Goal: Transaction & Acquisition: Purchase product/service

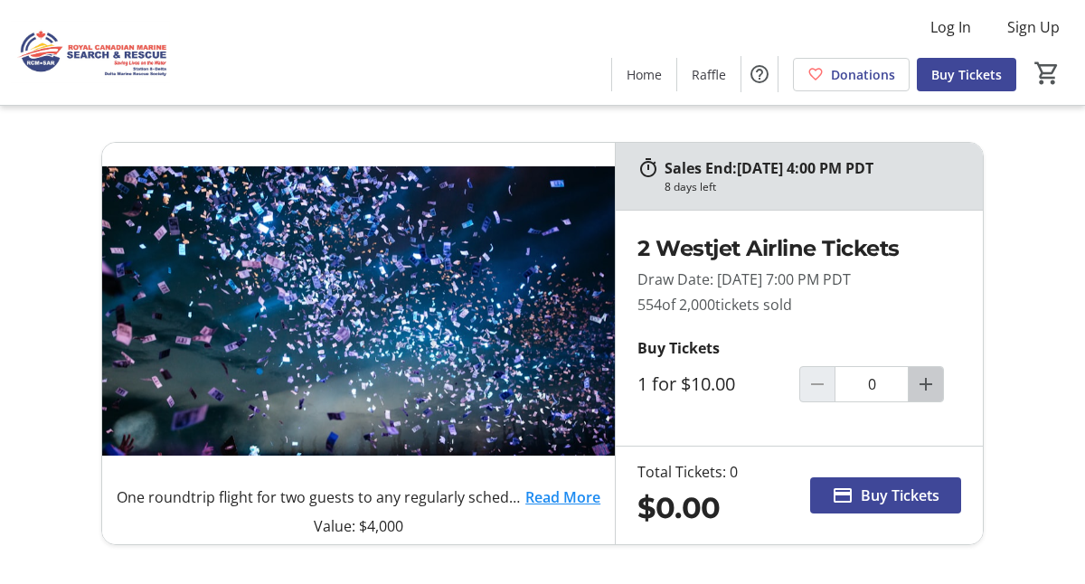
click at [925, 378] on mat-icon "Increment by one" at bounding box center [926, 384] width 22 height 22
type input "1"
click at [884, 494] on span "Buy Tickets" at bounding box center [900, 496] width 79 height 22
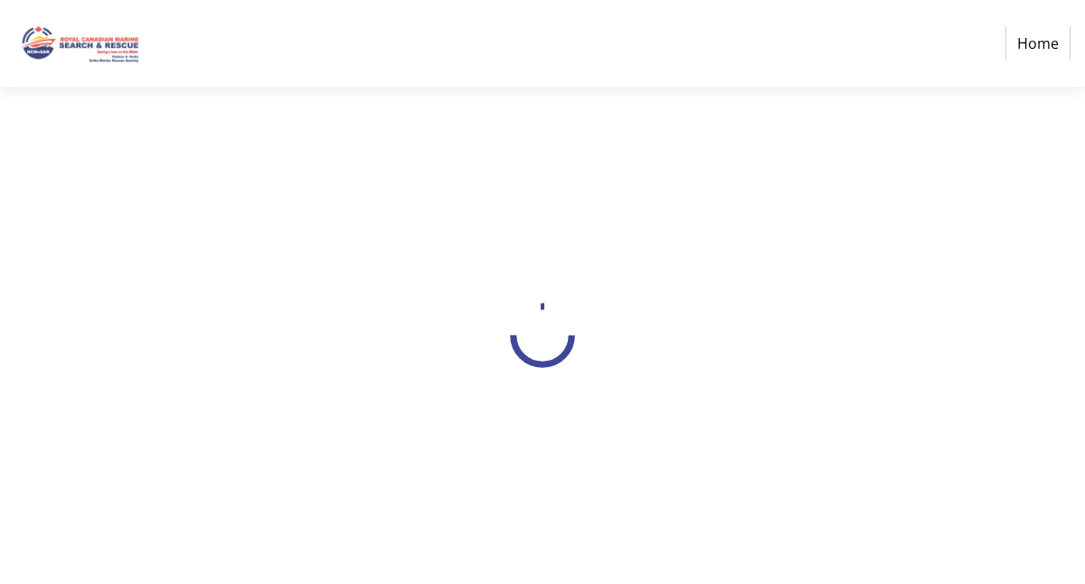
select select "CA"
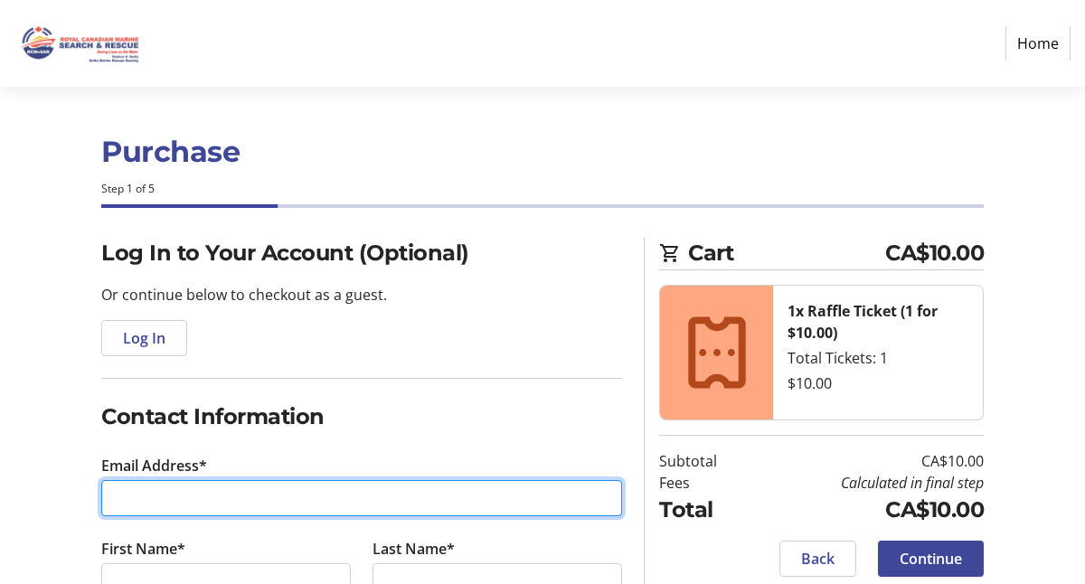
click at [110, 498] on input "Email Address*" at bounding box center [361, 498] width 521 height 36
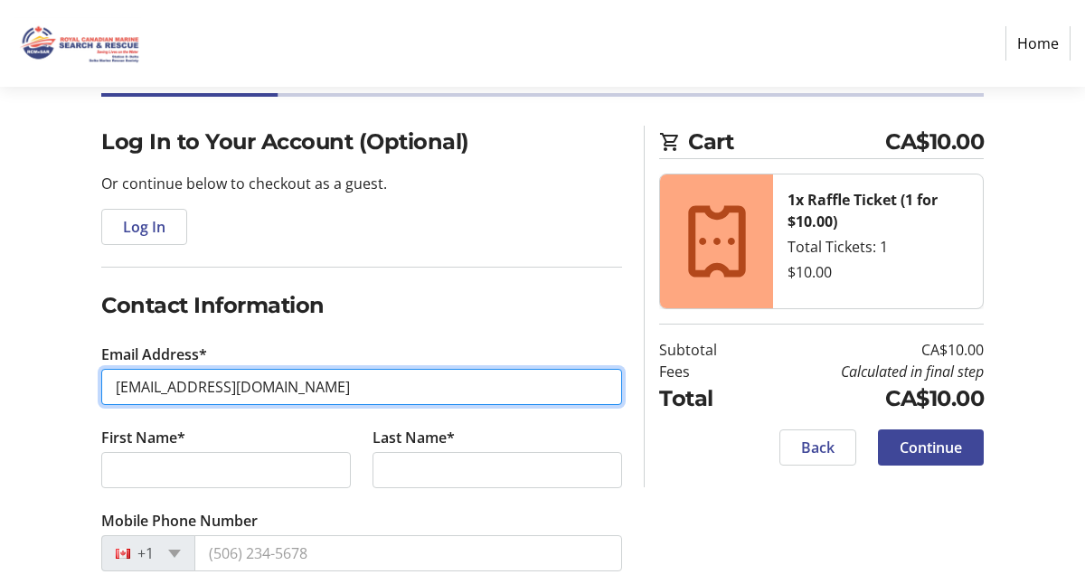
scroll to position [127, 0]
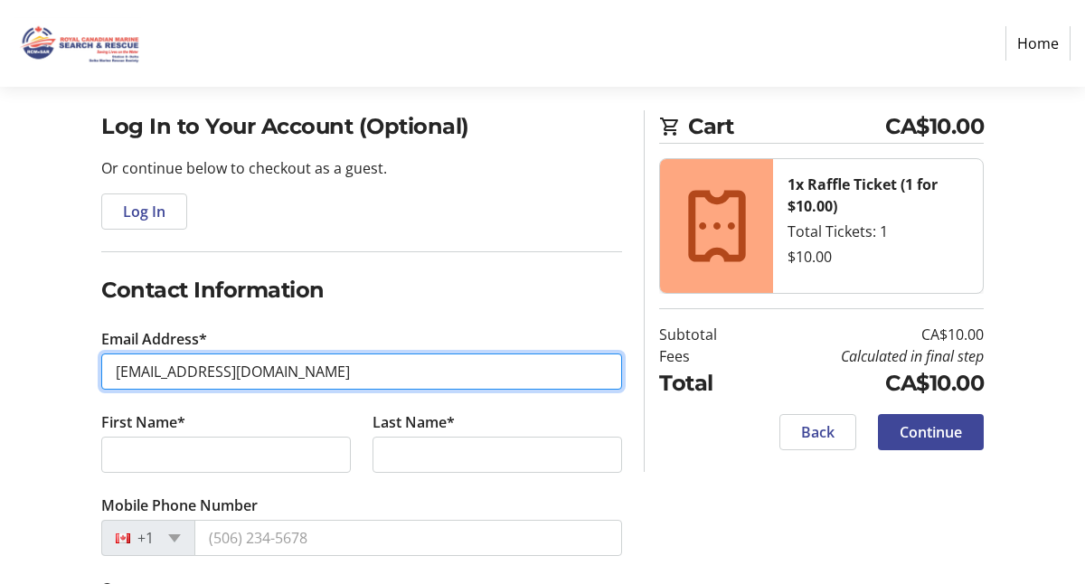
type input "[EMAIL_ADDRESS][DOMAIN_NAME]"
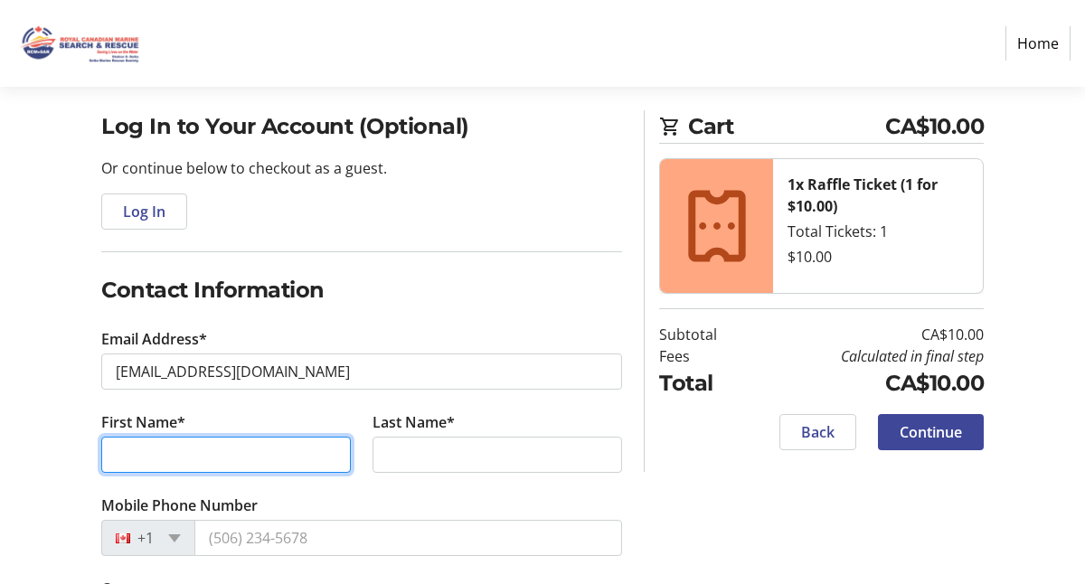
click at [129, 453] on input "First Name*" at bounding box center [226, 455] width 250 height 36
type input "[PERSON_NAME]"
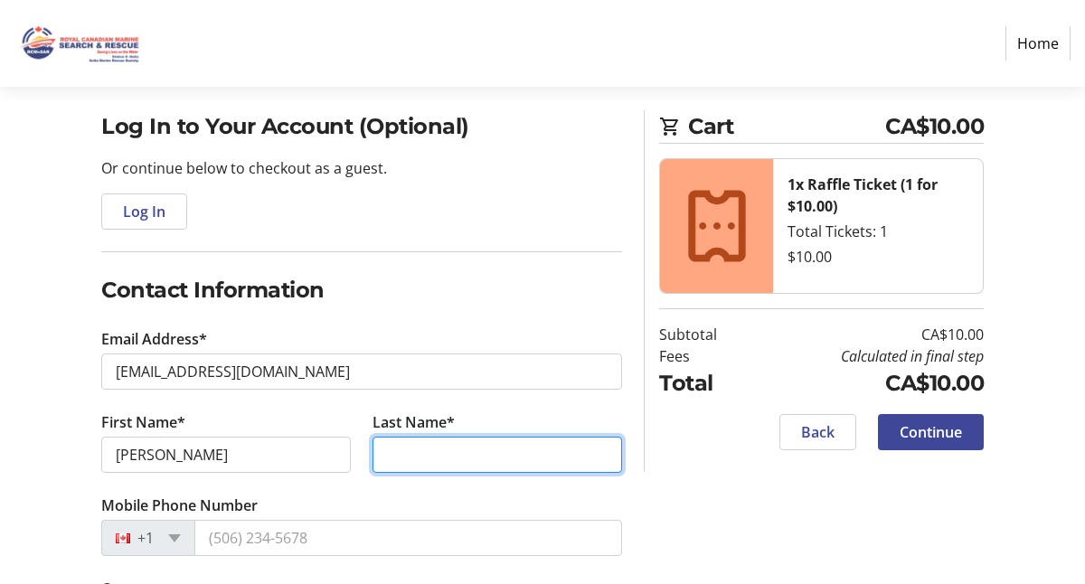
click at [385, 454] on input "Last Name*" at bounding box center [498, 455] width 250 height 36
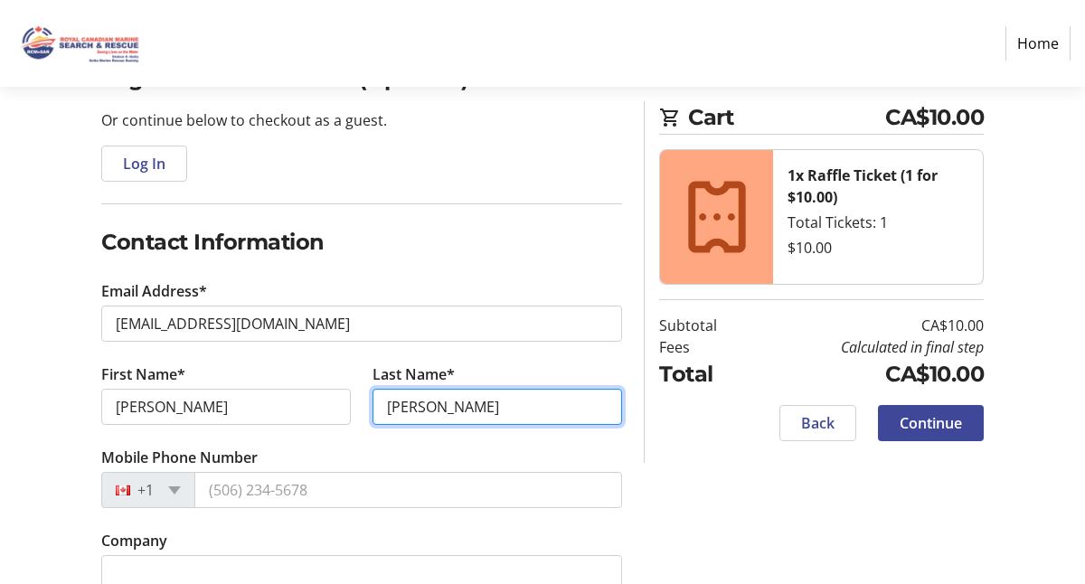
scroll to position [190, 0]
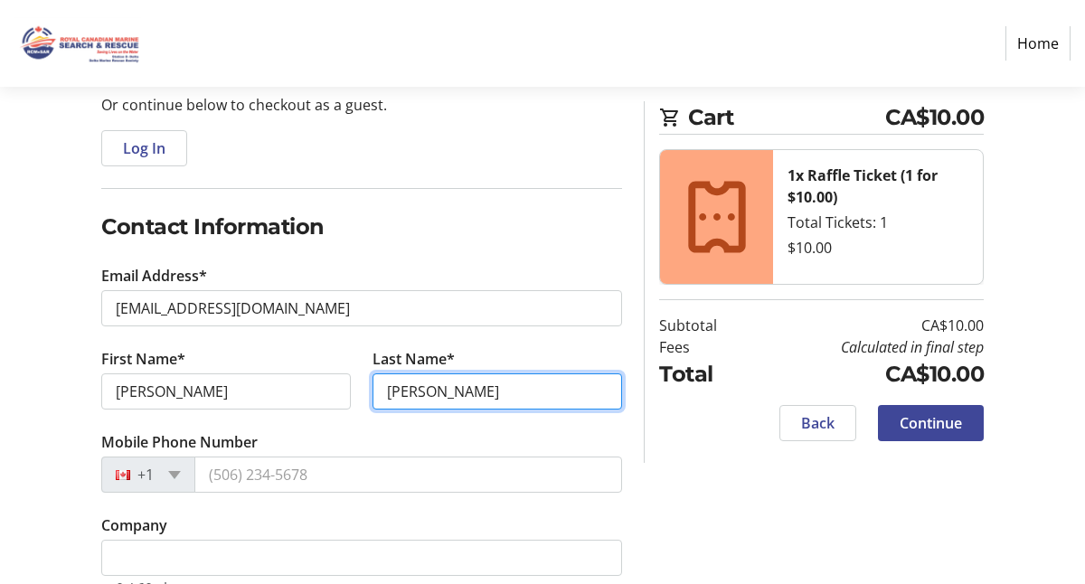
type input "[PERSON_NAME]"
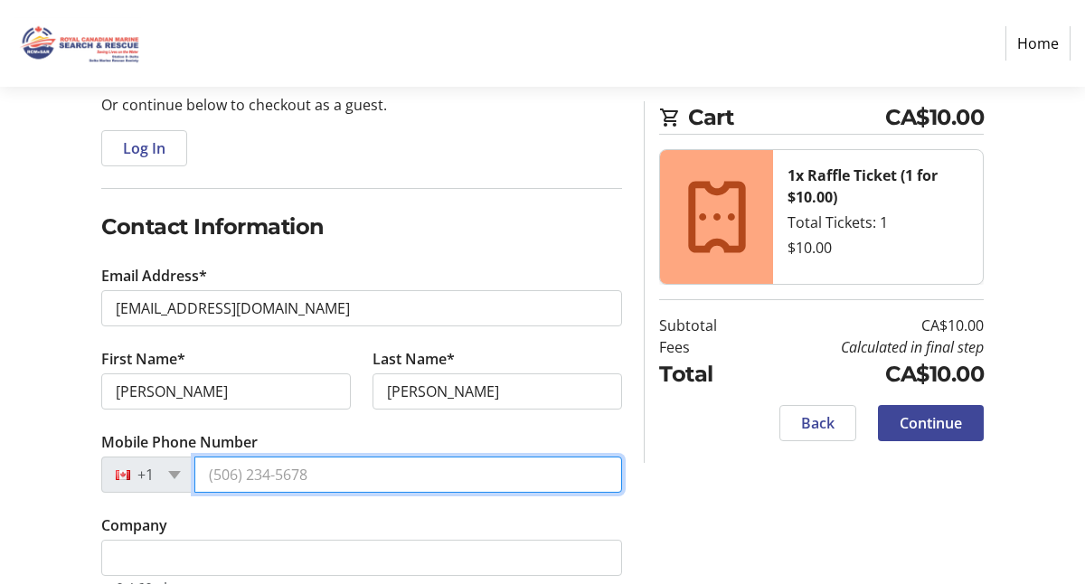
click at [209, 474] on input "Mobile Phone Number" at bounding box center [408, 475] width 428 height 36
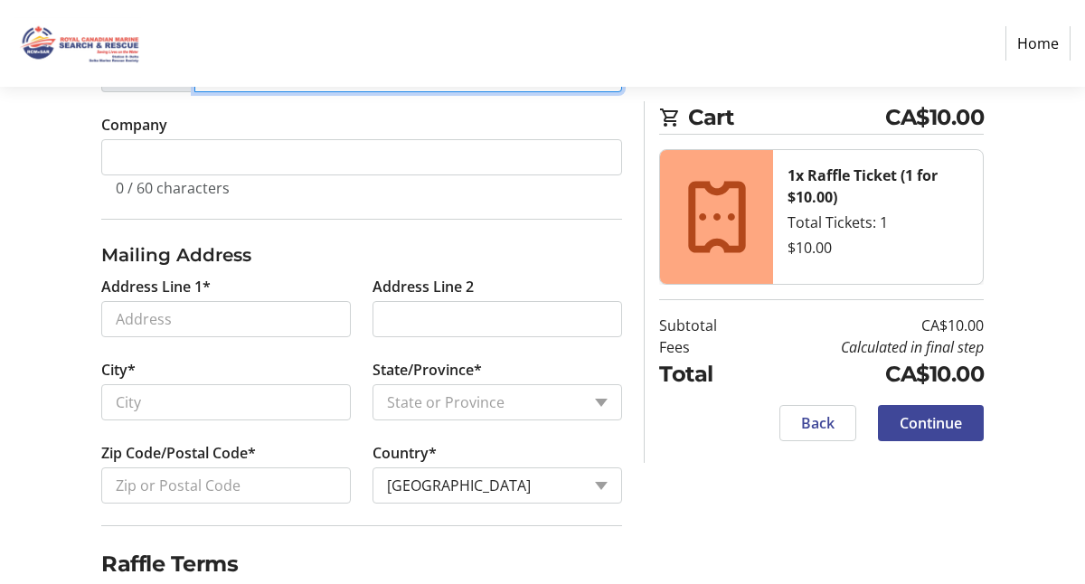
scroll to position [595, 0]
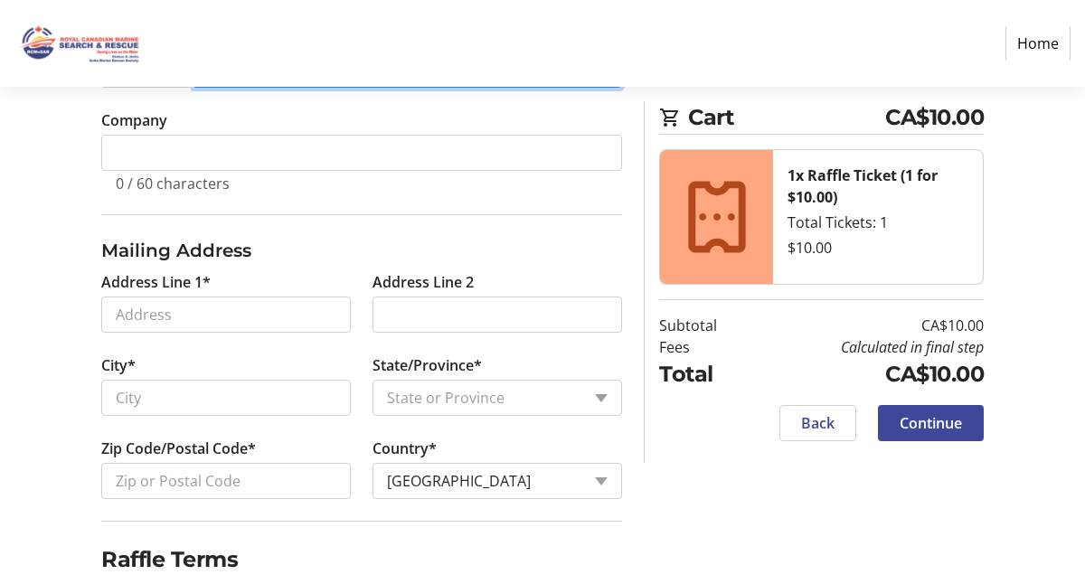
type input "[PHONE_NUMBER]"
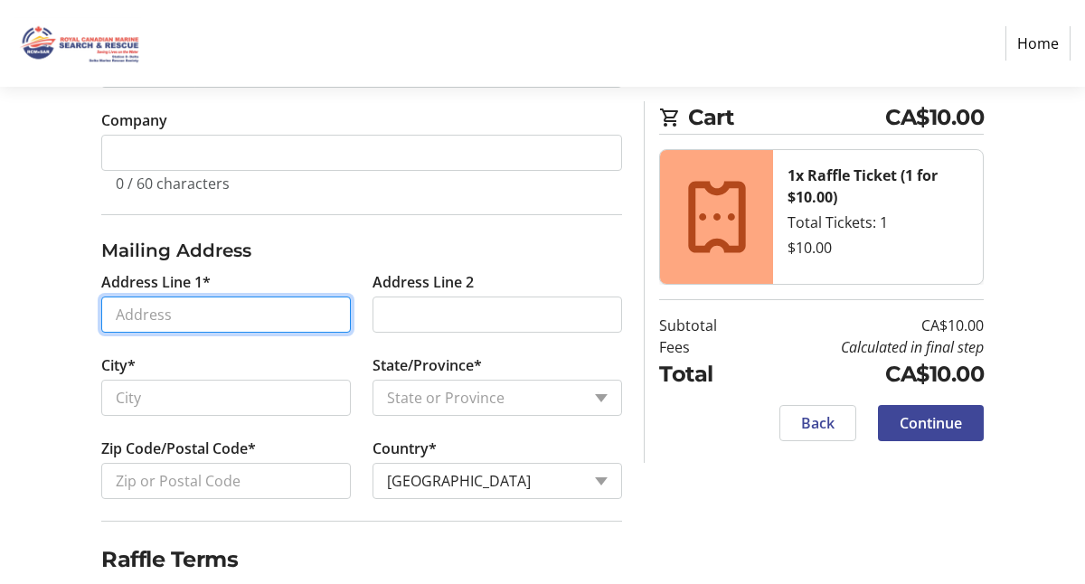
click at [175, 315] on input "Address Line 1*" at bounding box center [226, 315] width 250 height 36
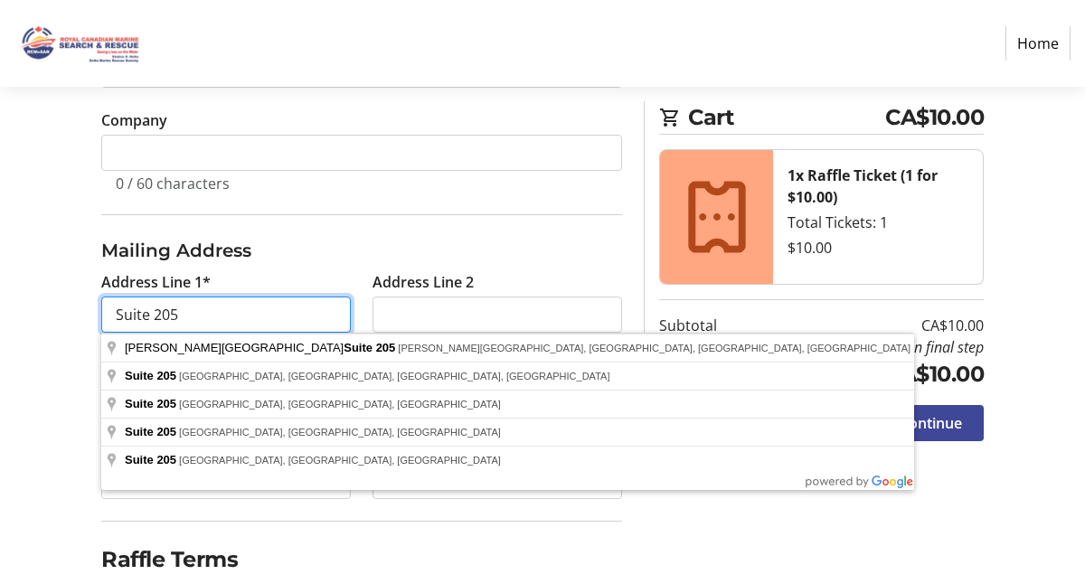
type input "Suite 205"
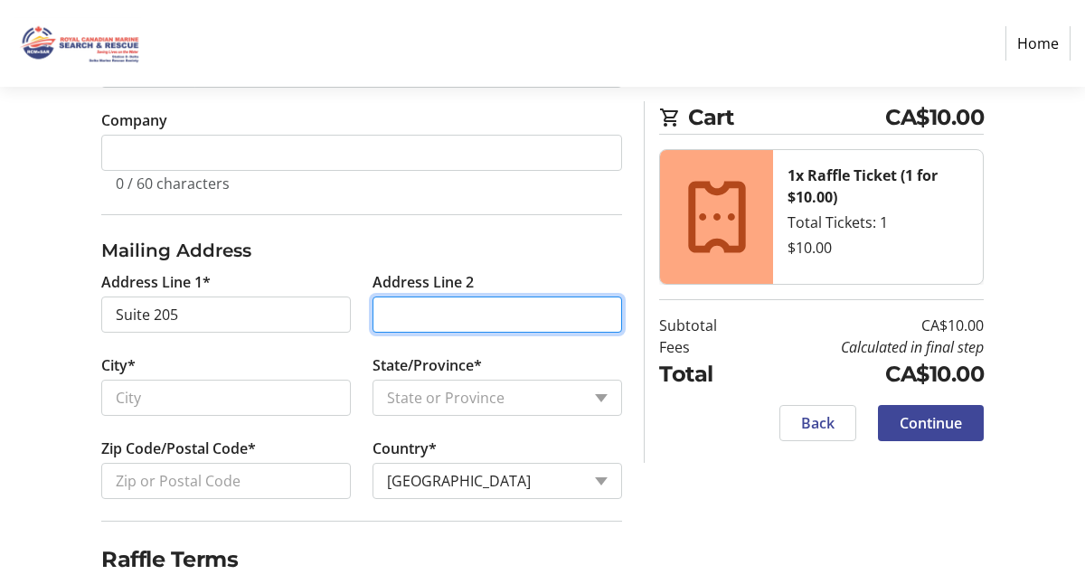
click at [387, 313] on input "Address Line 2" at bounding box center [498, 315] width 250 height 36
type input "[STREET_ADDRESS]"
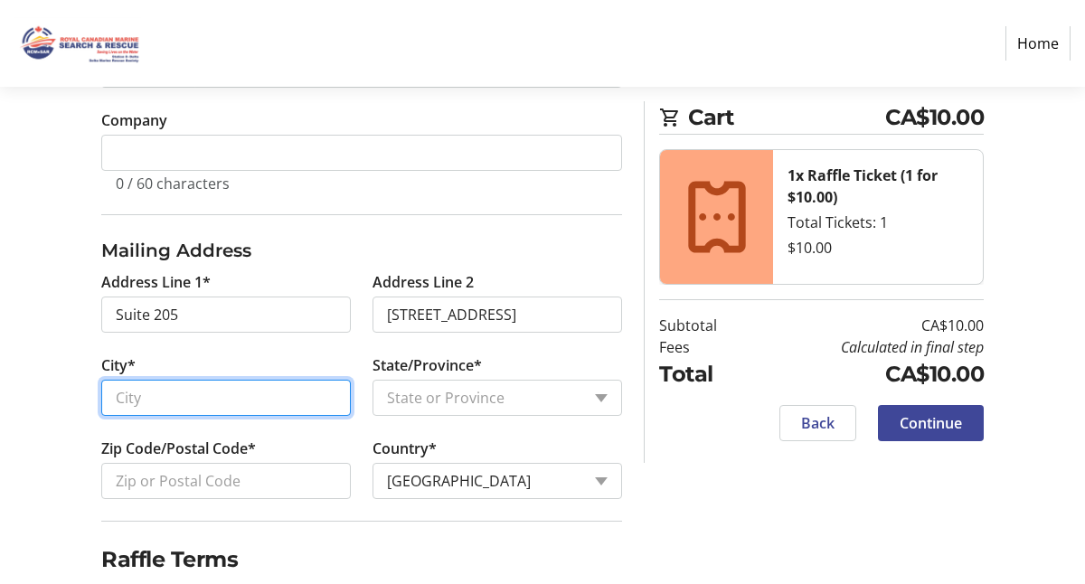
click at [200, 396] on input "City*" at bounding box center [226, 398] width 250 height 36
type input "Victoria"
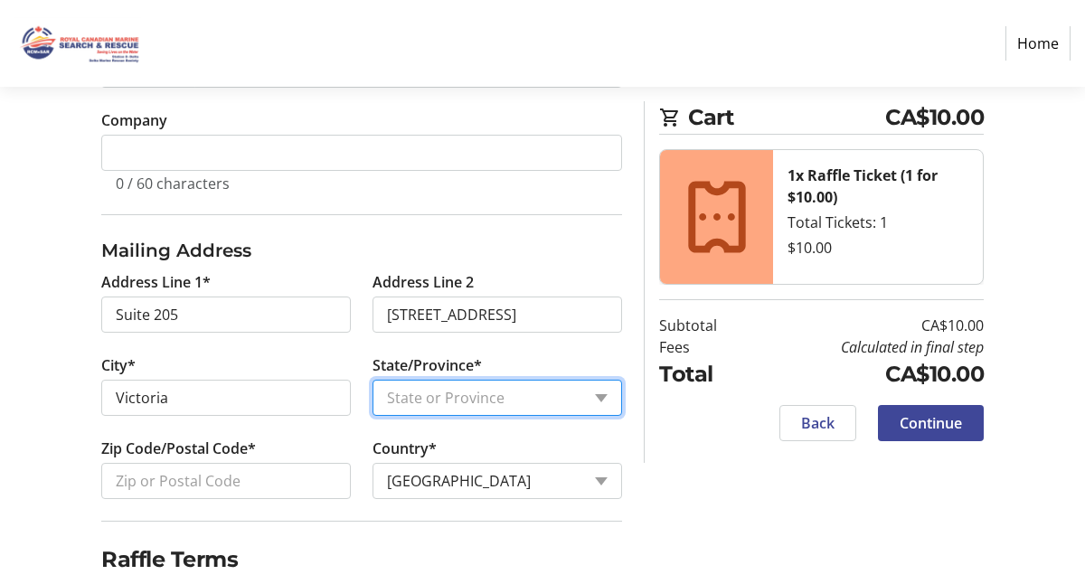
click at [601, 396] on select "State or Province State or Province [GEOGRAPHIC_DATA] [GEOGRAPHIC_DATA] [GEOGRA…" at bounding box center [498, 398] width 250 height 36
select select "BC"
click at [373, 380] on select "State or Province State or Province [GEOGRAPHIC_DATA] [GEOGRAPHIC_DATA] [GEOGRA…" at bounding box center [498, 398] width 250 height 36
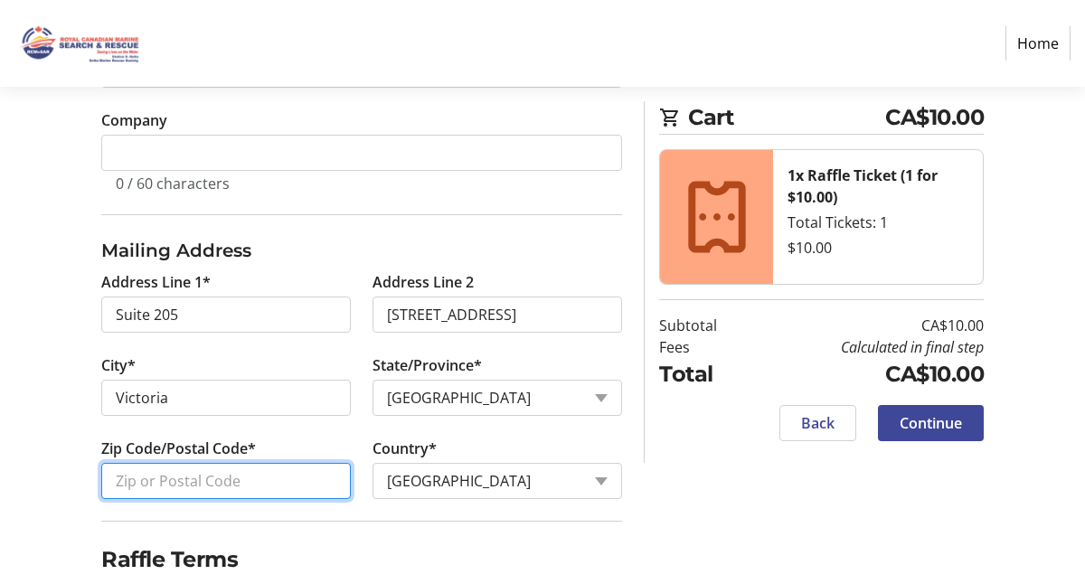
click at [244, 480] on input "Zip Code/Postal Code*" at bounding box center [226, 481] width 250 height 36
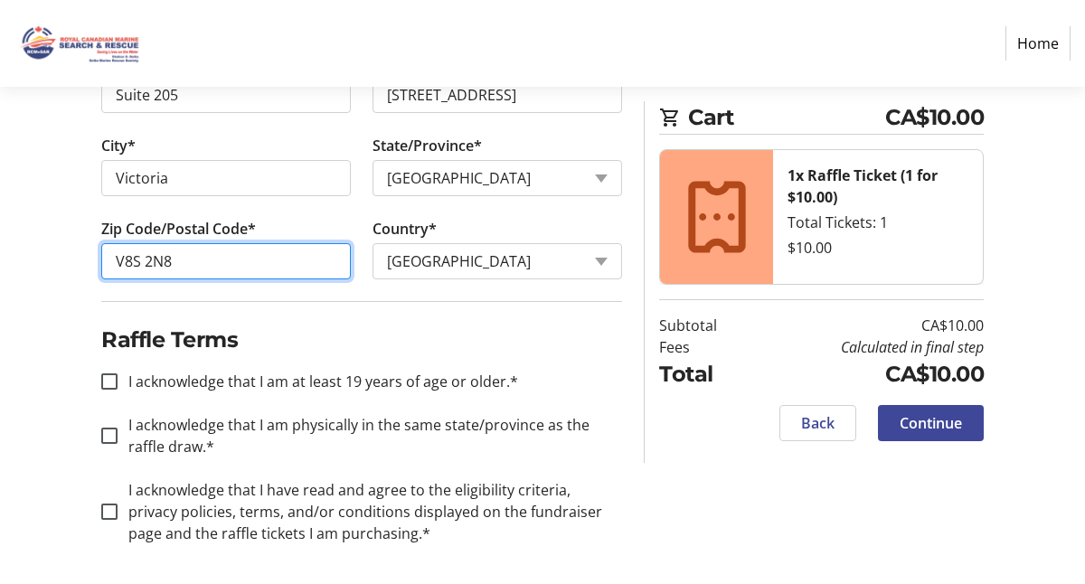
scroll to position [818, 0]
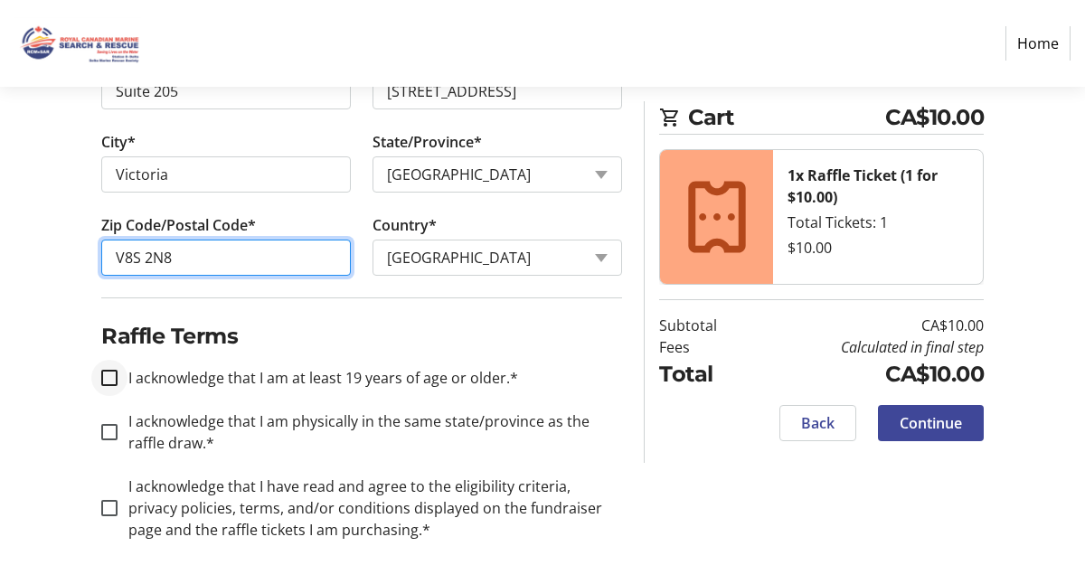
type input "V8S 2N8"
click at [109, 374] on input "I acknowledge that I am at least 19 years of age or older.*" at bounding box center [109, 378] width 16 height 16
checkbox input "true"
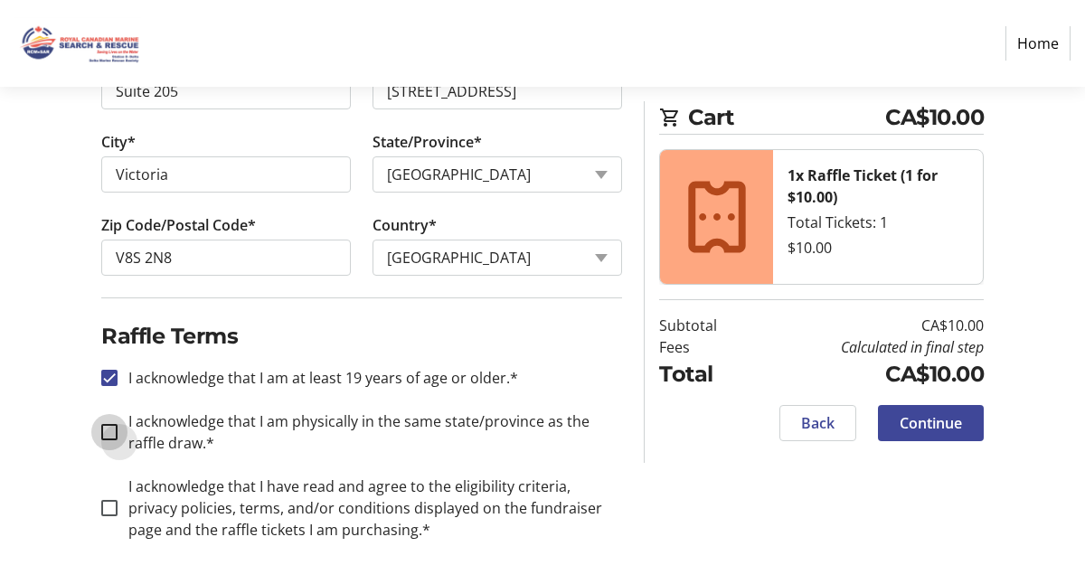
click at [108, 428] on input "I acknowledge that I am physically in the same state/province as the raffle dra…" at bounding box center [109, 432] width 16 height 16
checkbox input "true"
click at [108, 505] on input "I acknowledge that I have read and agree to the eligibility criteria, privacy p…" at bounding box center [109, 508] width 16 height 16
checkbox input "true"
click at [911, 418] on span "Continue" at bounding box center [931, 423] width 62 height 22
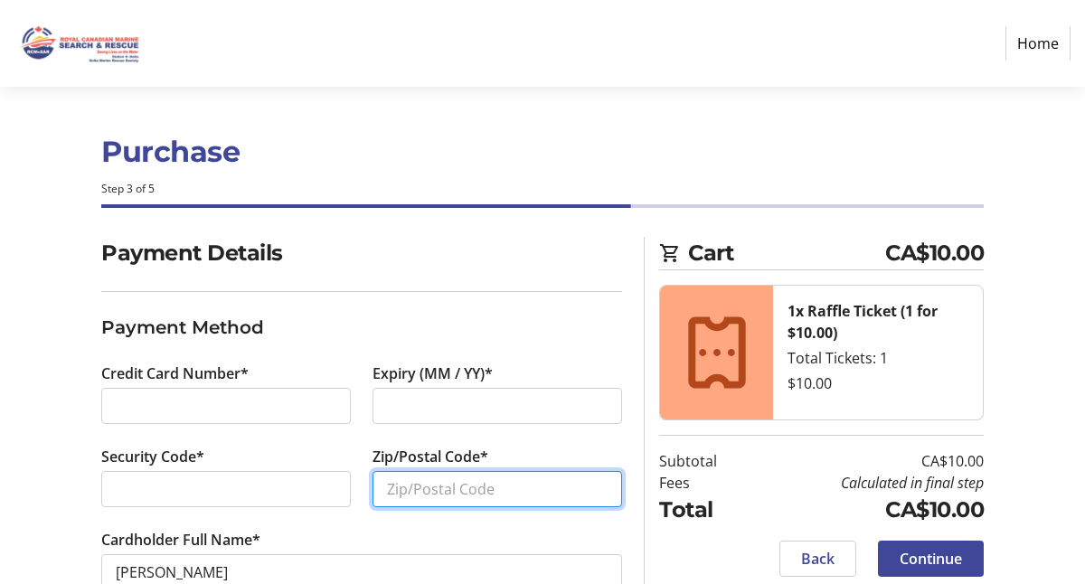
click at [390, 489] on input "Zip/Postal Code*" at bounding box center [498, 489] width 250 height 36
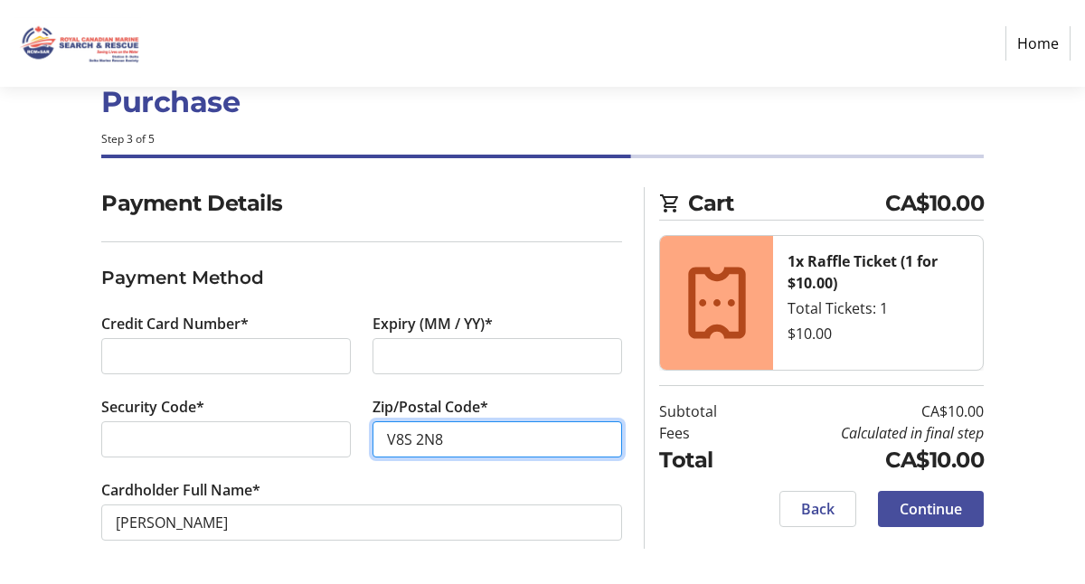
type input "V8S 2N8"
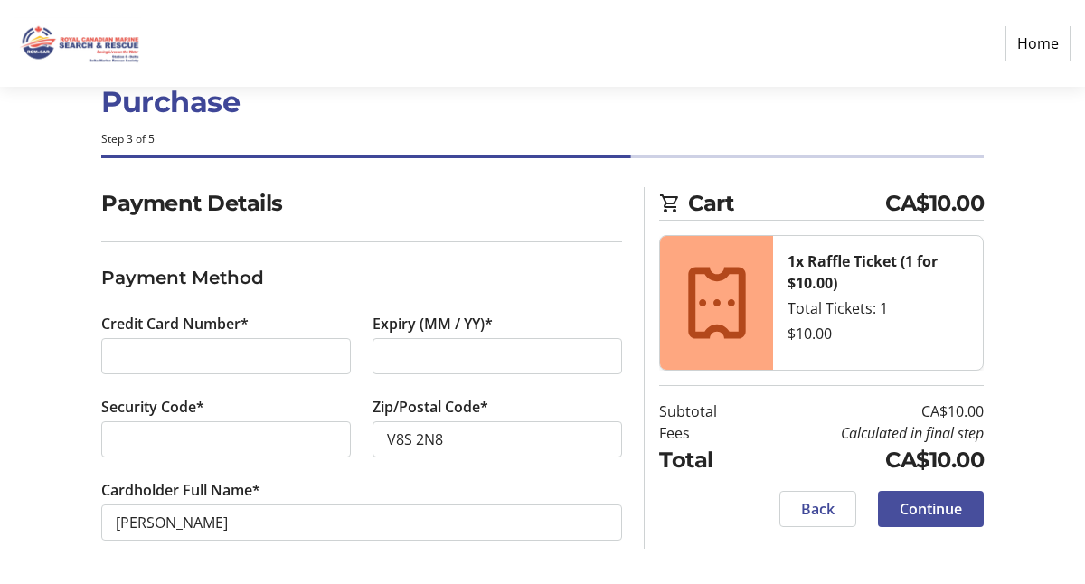
click at [947, 508] on span "Continue" at bounding box center [931, 509] width 62 height 22
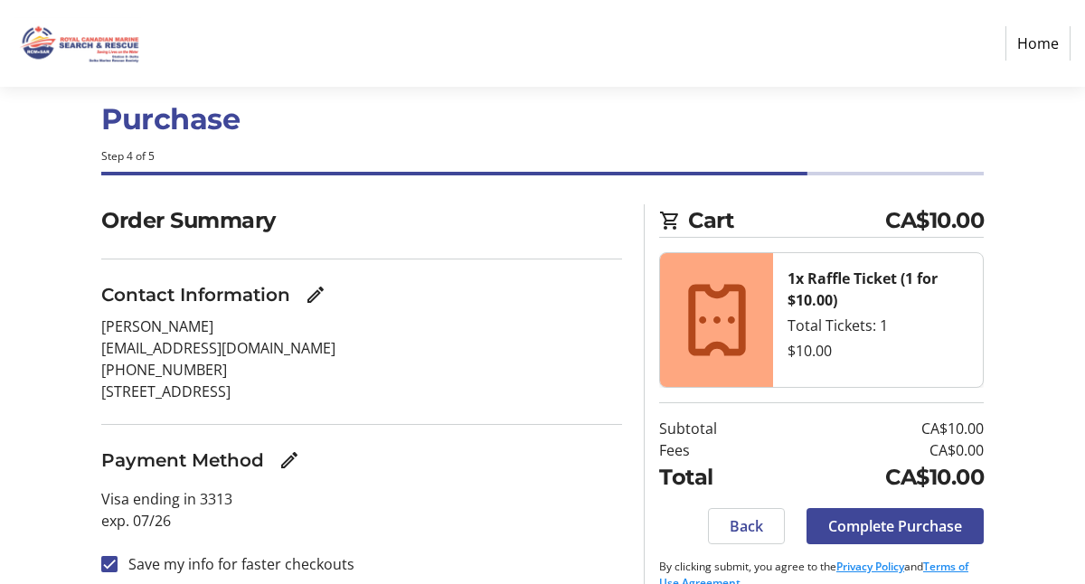
scroll to position [61, 0]
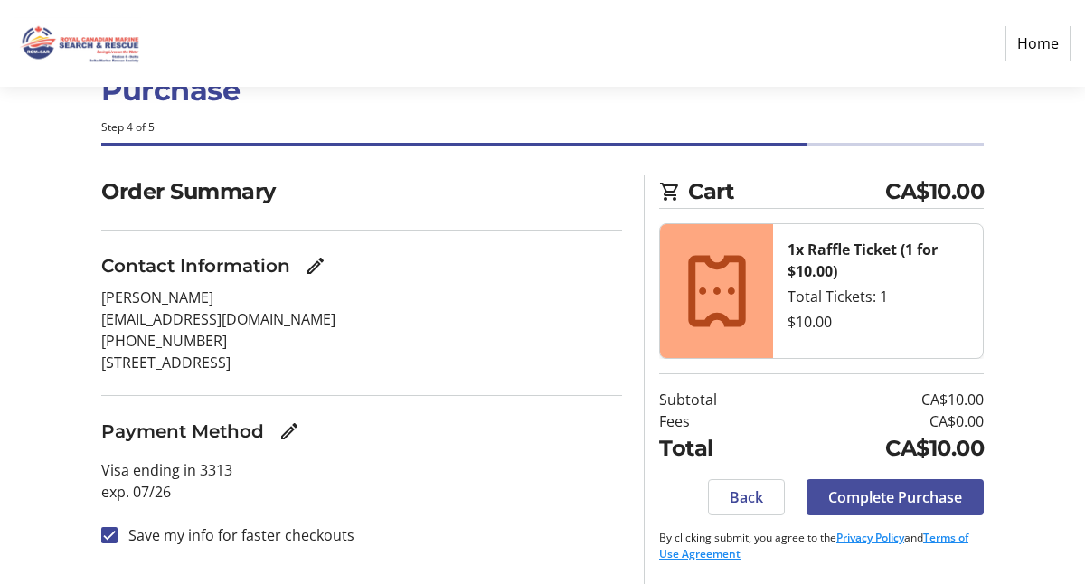
click at [865, 492] on span "Complete Purchase" at bounding box center [895, 498] width 134 height 22
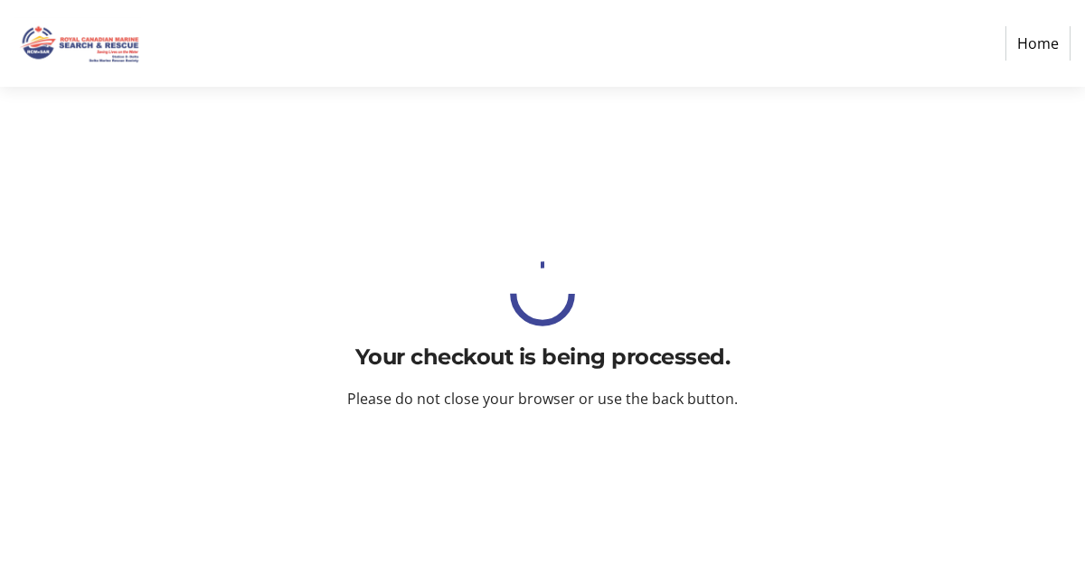
scroll to position [0, 0]
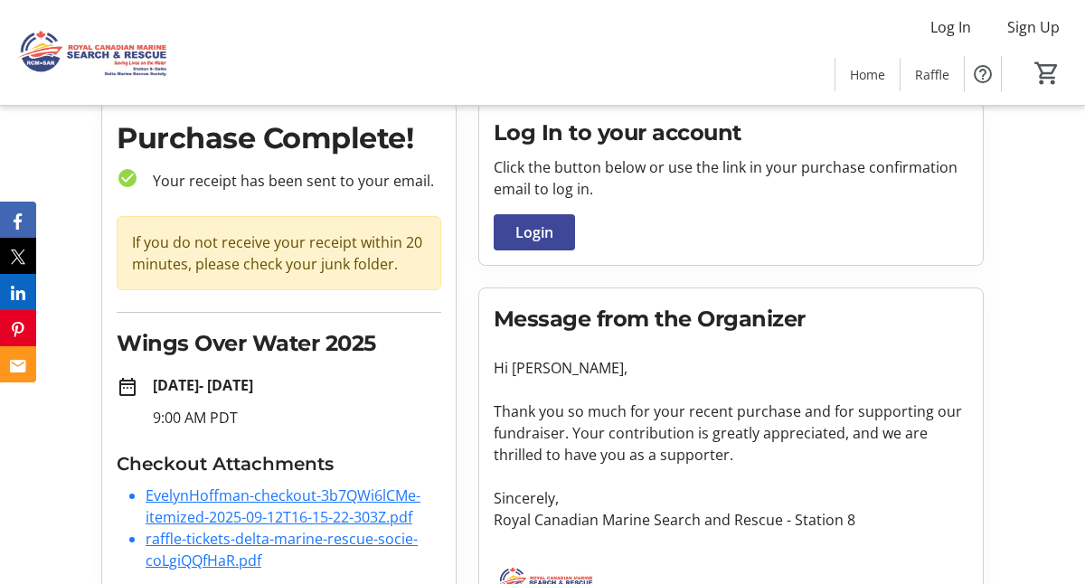
scroll to position [127, 0]
